Goal: Transaction & Acquisition: Purchase product/service

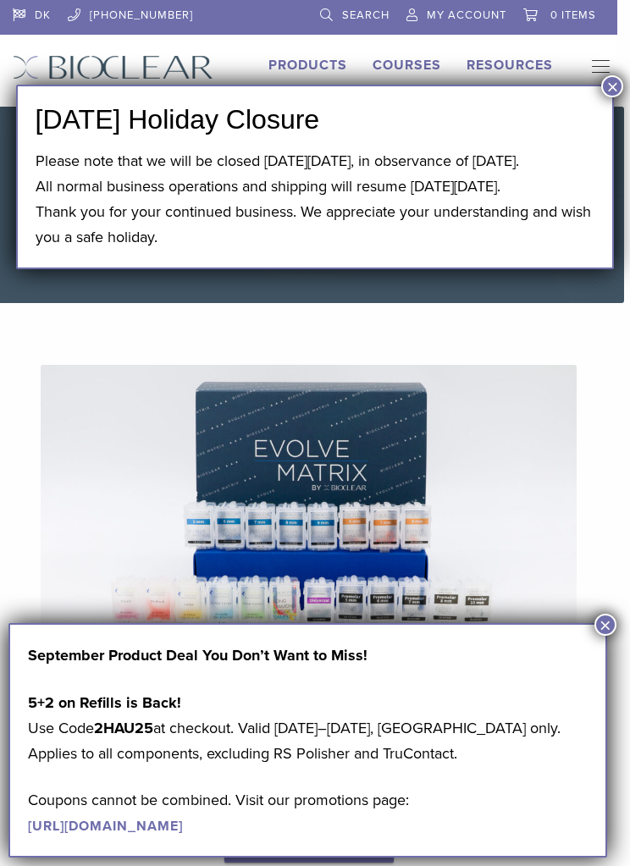
click at [611, 639] on div "Evolve Matrix The Next Evolution in Posterior Matrices Learn More" at bounding box center [308, 613] width 642 height 579
click at [617, 619] on div "Evolve Matrix The Next Evolution in Posterior Matrices Learn More" at bounding box center [308, 613] width 642 height 579
click at [602, 622] on button "×" at bounding box center [605, 624] width 22 height 22
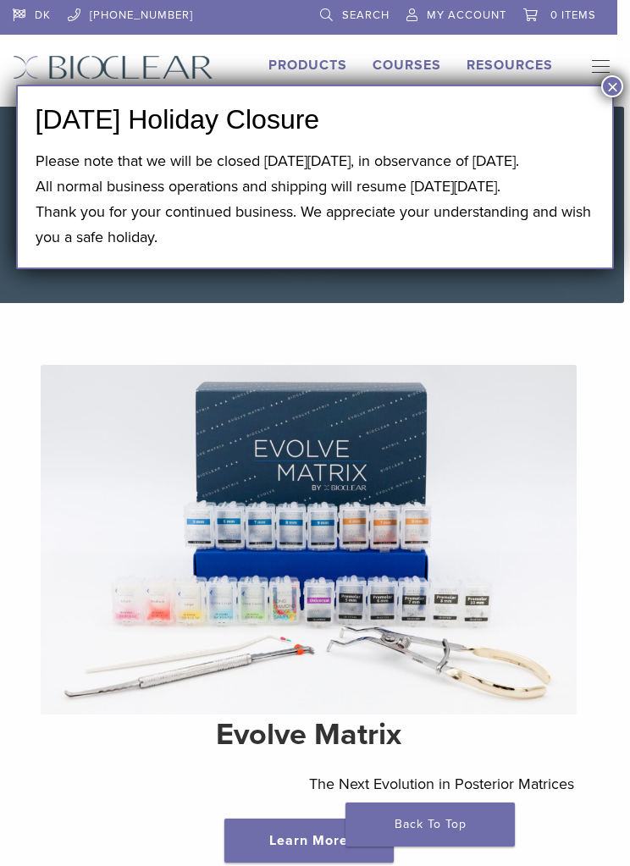
click at [619, 621] on div "Evolve Matrix The Next Evolution in Posterior Matrices Learn More" at bounding box center [308, 613] width 642 height 579
click at [620, 86] on button "×" at bounding box center [612, 86] width 22 height 22
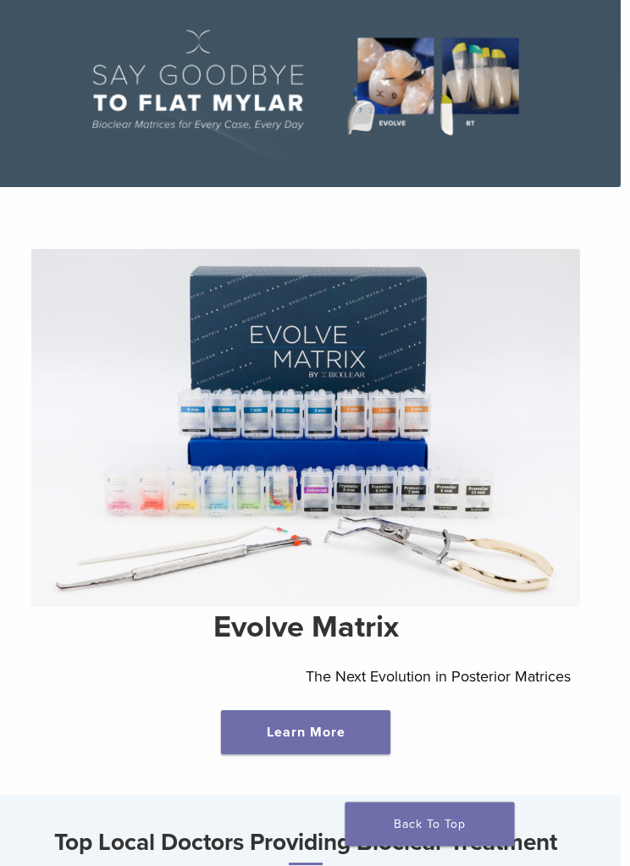
scroll to position [0, 13]
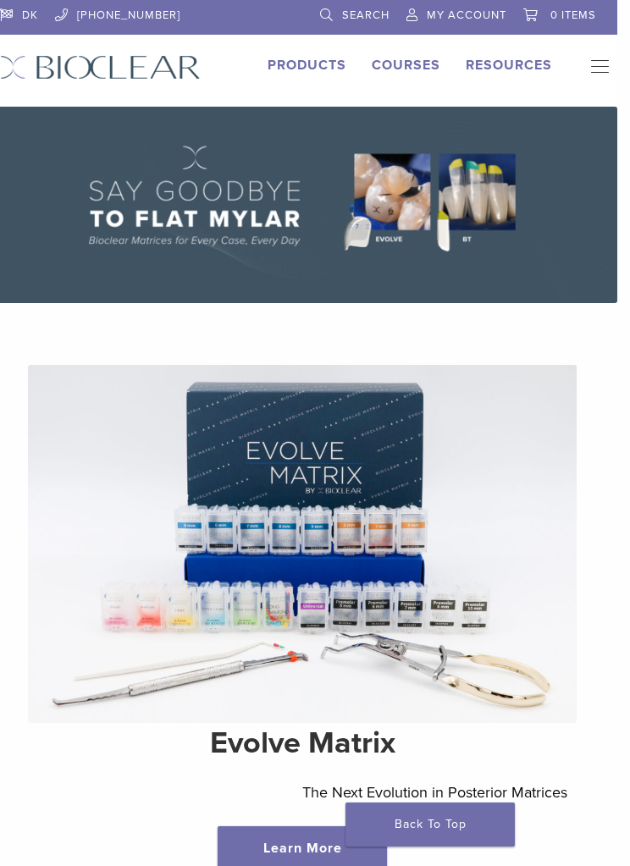
click at [338, 73] on link "Products" at bounding box center [306, 65] width 79 height 17
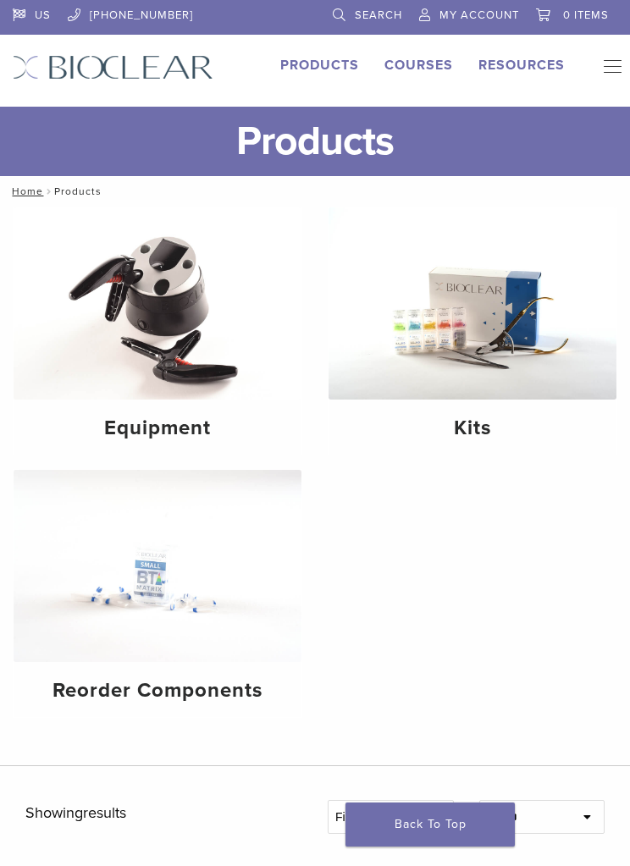
click at [522, 369] on img at bounding box center [472, 303] width 288 height 192
